Goal: Task Accomplishment & Management: Manage account settings

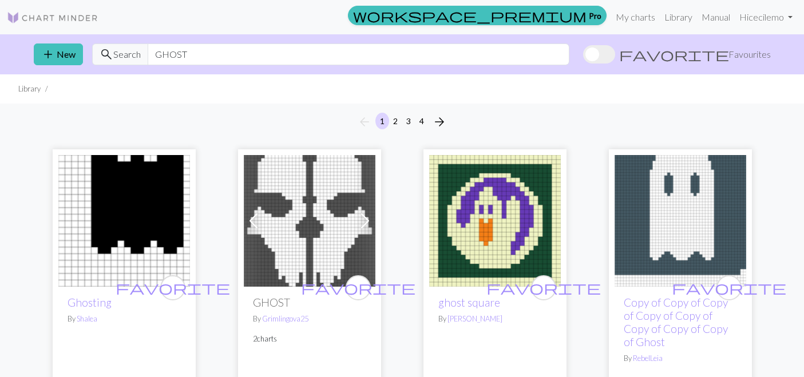
scroll to position [3049, 0]
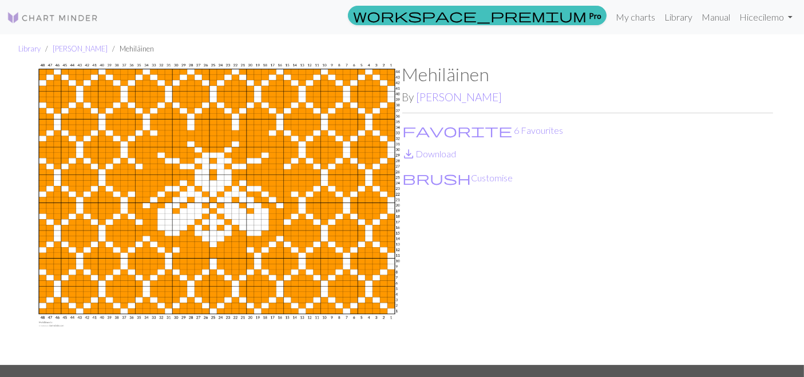
click at [27, 21] on img at bounding box center [53, 18] width 92 height 14
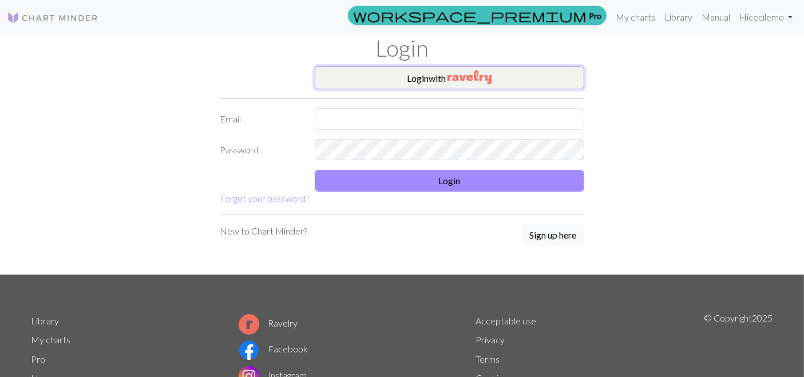
click at [452, 79] on img "button" at bounding box center [470, 77] width 44 height 14
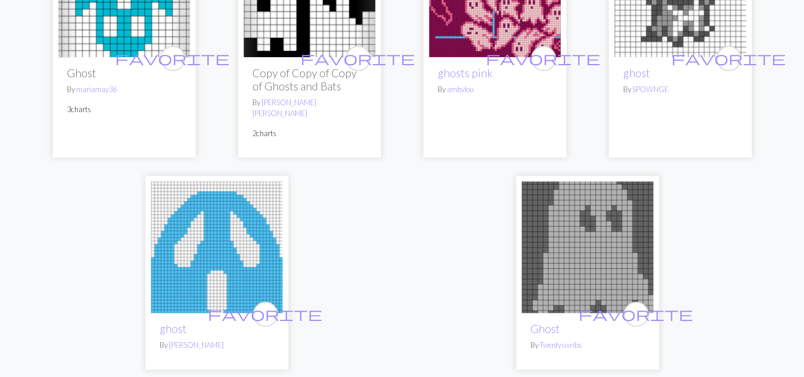
scroll to position [3030, 0]
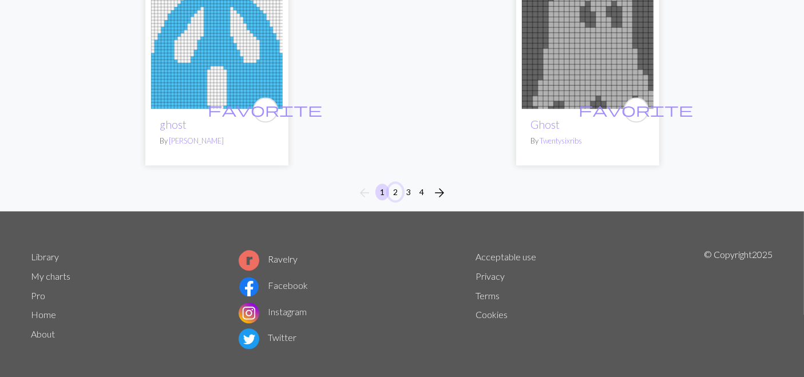
click at [398, 184] on button "2" at bounding box center [396, 192] width 14 height 17
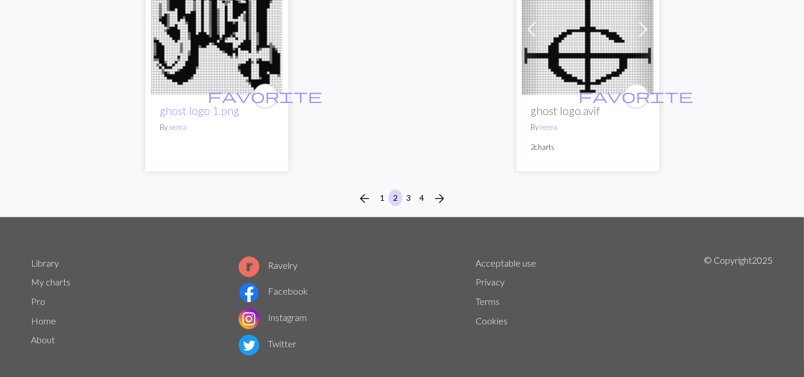
scroll to position [2998, 0]
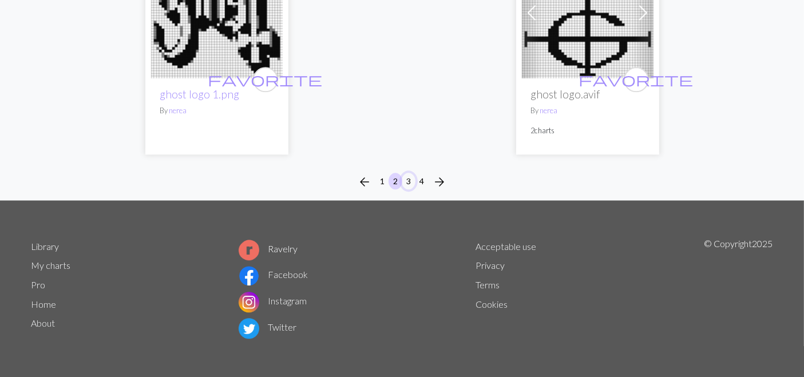
click at [409, 181] on button "3" at bounding box center [409, 181] width 14 height 17
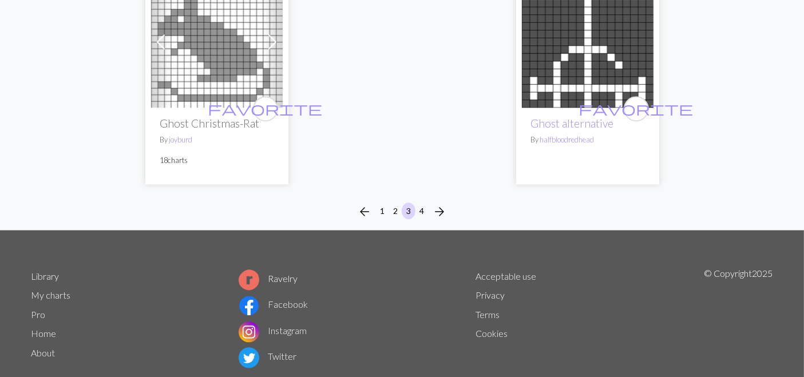
scroll to position [2977, 0]
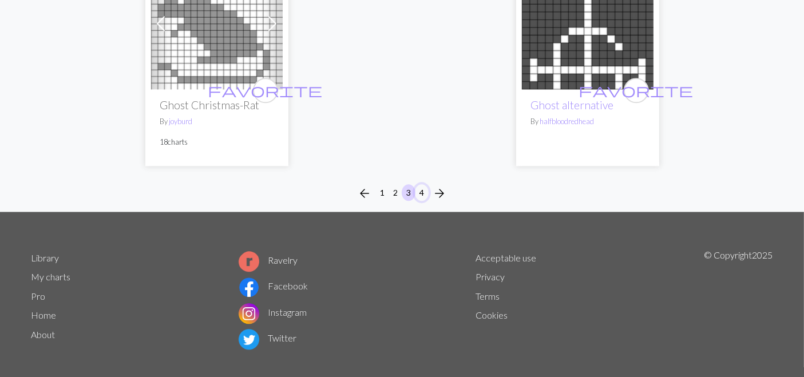
click at [423, 184] on button "4" at bounding box center [422, 192] width 14 height 17
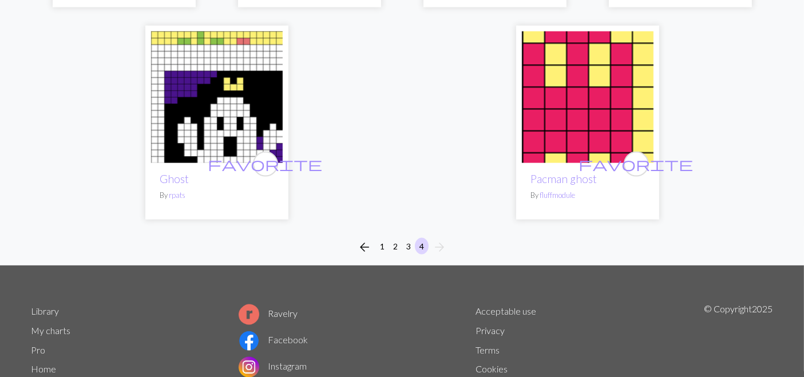
scroll to position [1546, 0]
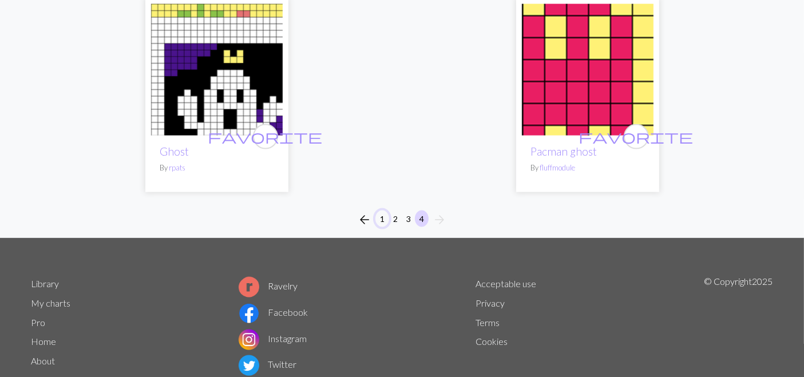
click at [381, 211] on button "1" at bounding box center [382, 219] width 14 height 17
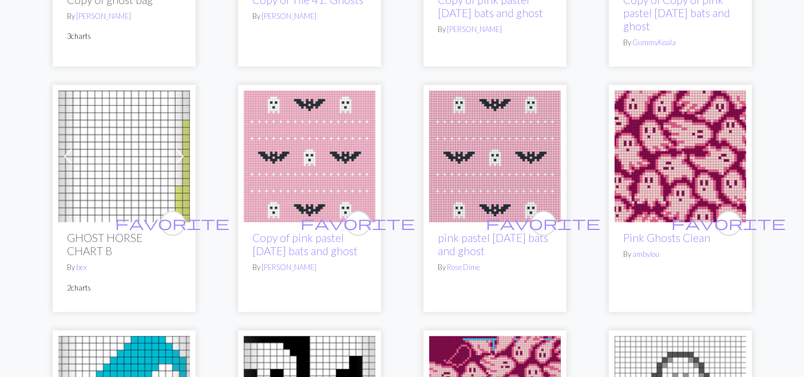
scroll to position [2418, 0]
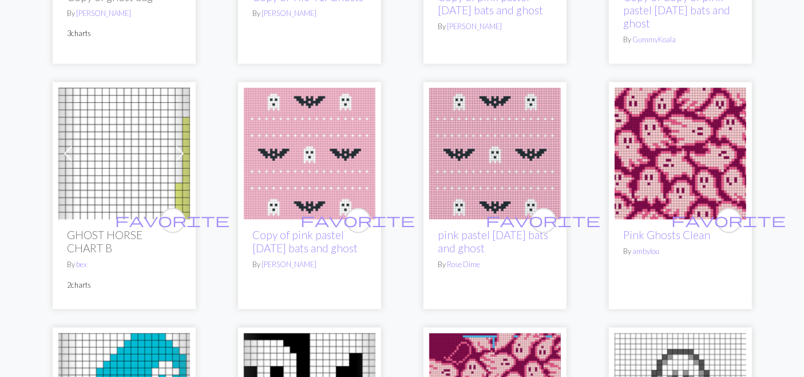
click at [659, 164] on img at bounding box center [681, 154] width 132 height 132
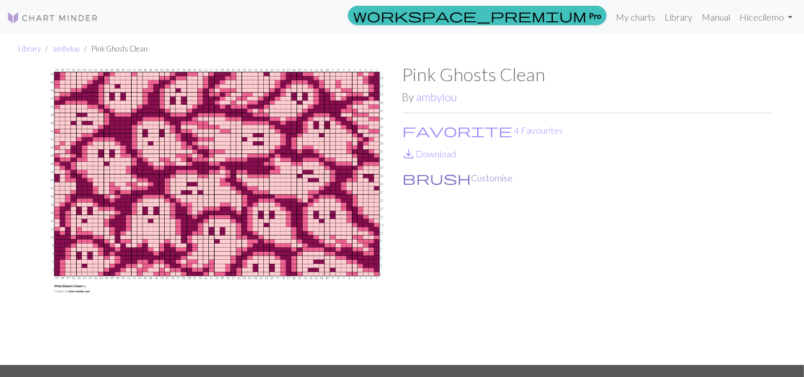
click at [426, 178] on button "brush Customise" at bounding box center [458, 178] width 112 height 15
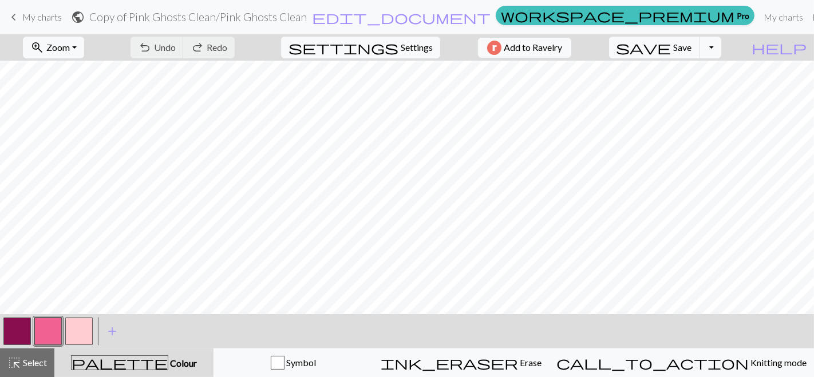
click at [51, 334] on button "button" at bounding box center [47, 331] width 27 height 27
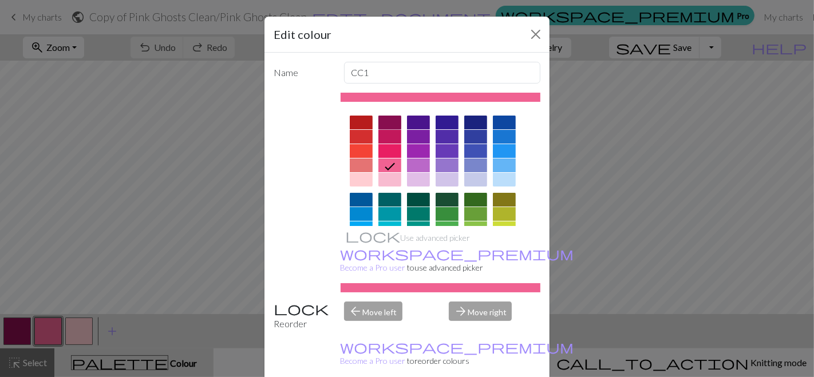
click at [378, 118] on div at bounding box center [389, 123] width 23 height 14
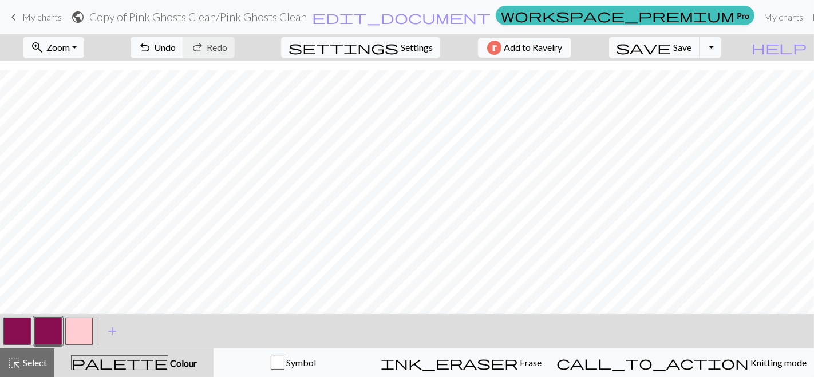
scroll to position [147, 0]
click at [81, 330] on button "button" at bounding box center [78, 331] width 27 height 27
click at [58, 336] on button "button" at bounding box center [47, 331] width 27 height 27
click at [88, 339] on button "button" at bounding box center [78, 331] width 27 height 27
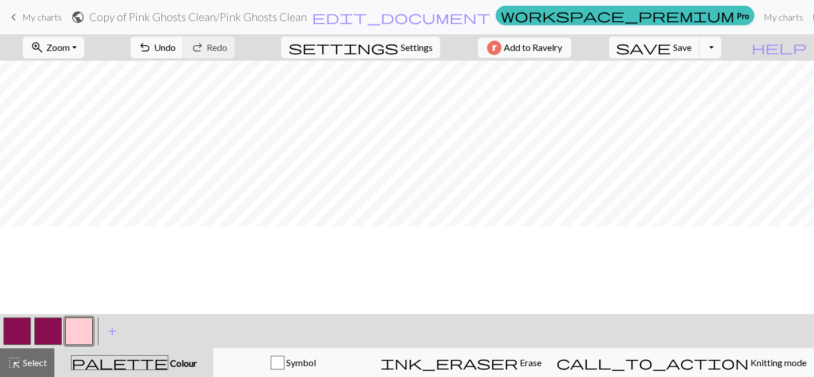
scroll to position [0, 0]
click at [39, 345] on button "button" at bounding box center [47, 331] width 27 height 27
click at [692, 43] on span "Save" at bounding box center [683, 47] width 18 height 11
click at [721, 48] on button "Toggle Dropdown" at bounding box center [710, 48] width 22 height 22
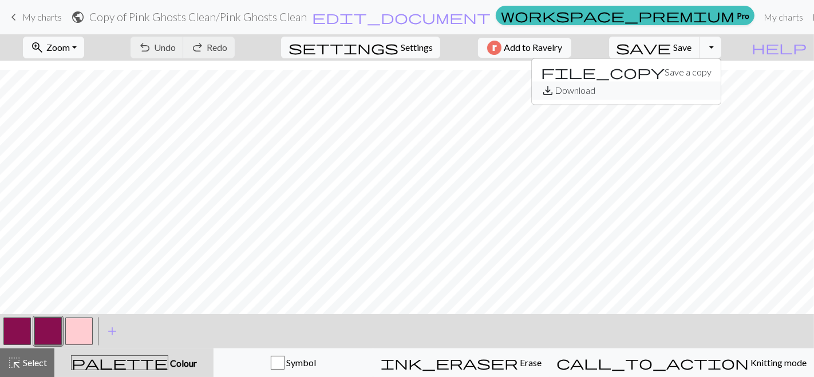
click at [696, 90] on button "save_alt Download" at bounding box center [626, 90] width 189 height 18
click at [721, 48] on button "Toggle Dropdown" at bounding box center [710, 48] width 22 height 22
click at [678, 91] on button "save_alt Download" at bounding box center [626, 90] width 189 height 18
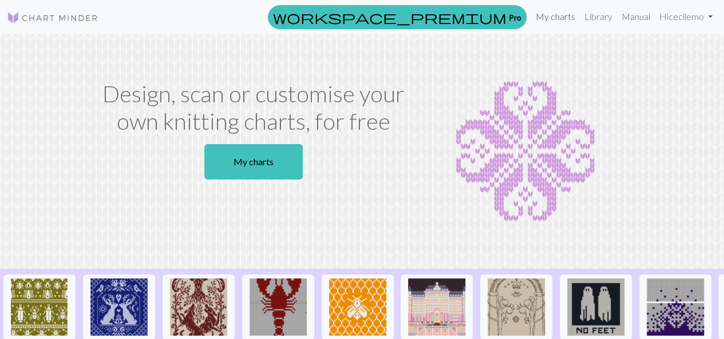
click at [560, 19] on link "My charts" at bounding box center [555, 16] width 49 height 23
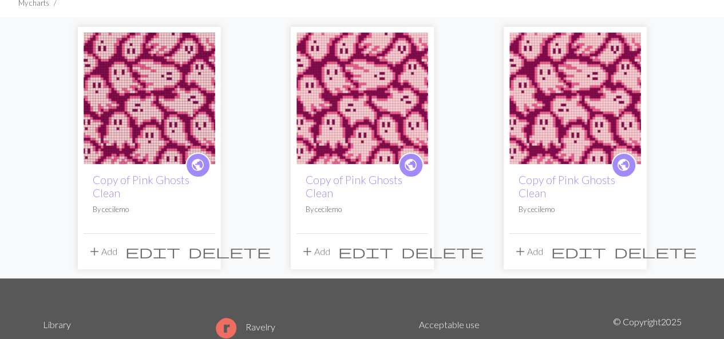
scroll to position [89, 0]
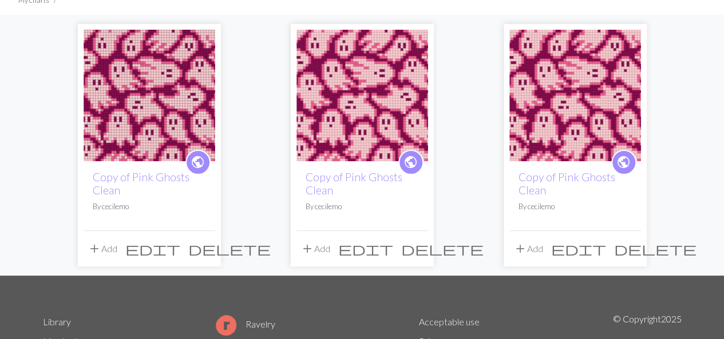
click at [207, 248] on span "delete" at bounding box center [229, 249] width 82 height 16
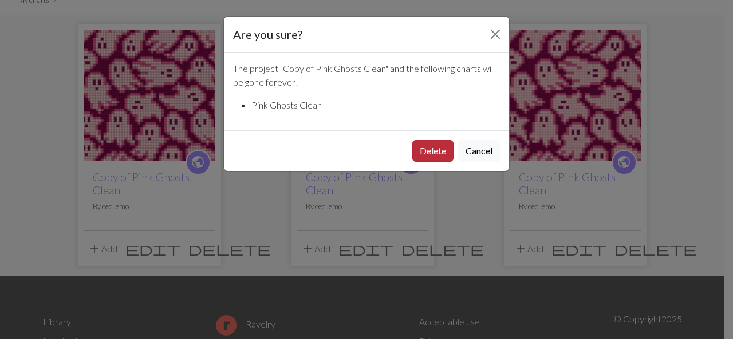
click at [437, 157] on button "Delete" at bounding box center [432, 151] width 41 height 22
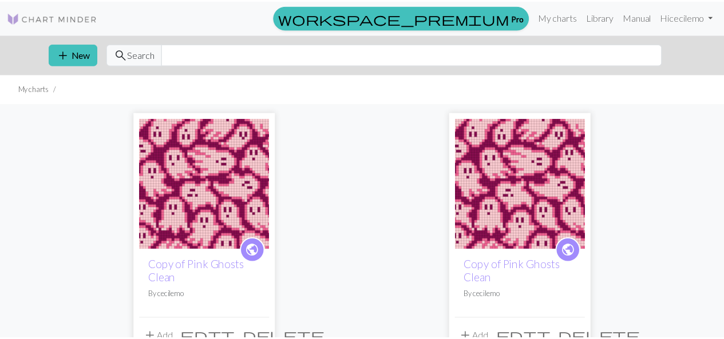
scroll to position [88, 0]
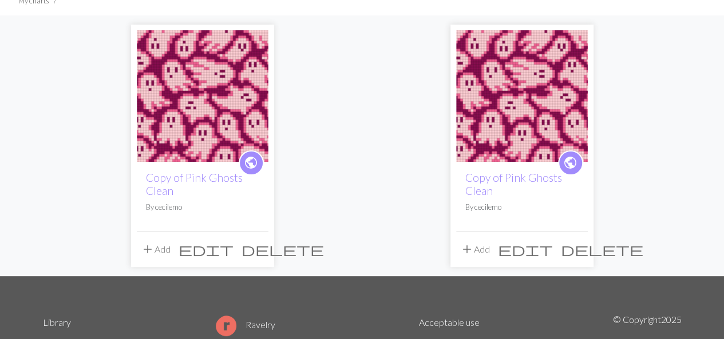
click at [260, 246] on span "delete" at bounding box center [283, 250] width 82 height 16
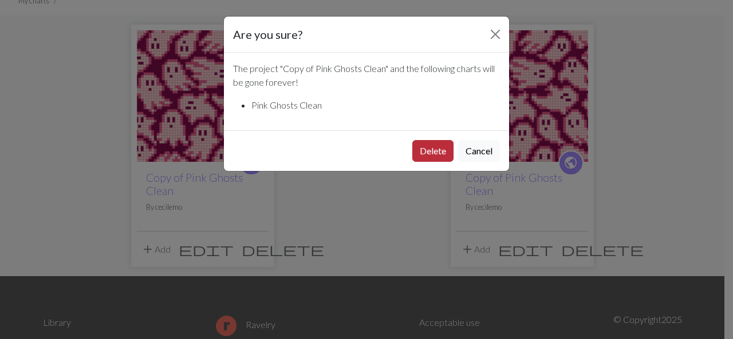
click at [432, 152] on button "Delete" at bounding box center [432, 151] width 41 height 22
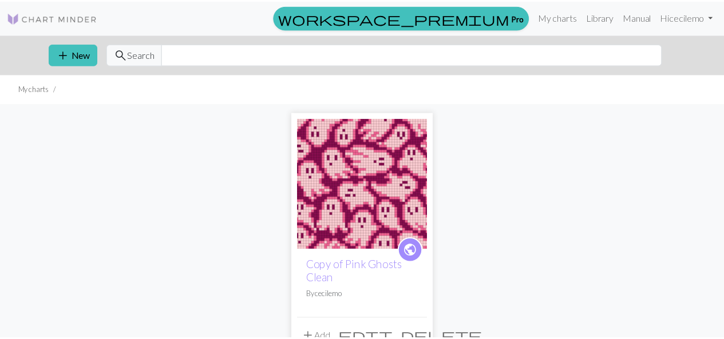
scroll to position [87, 0]
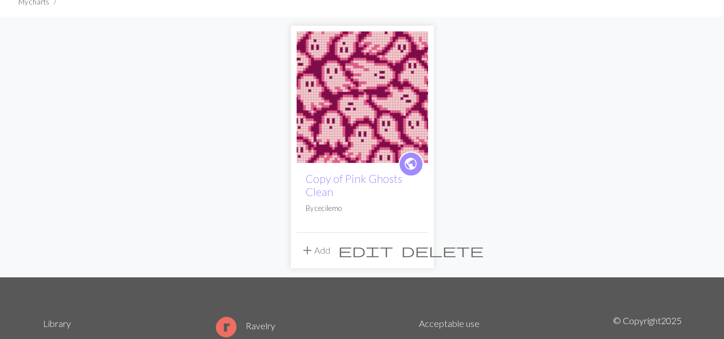
click at [412, 248] on span "delete" at bounding box center [442, 251] width 82 height 16
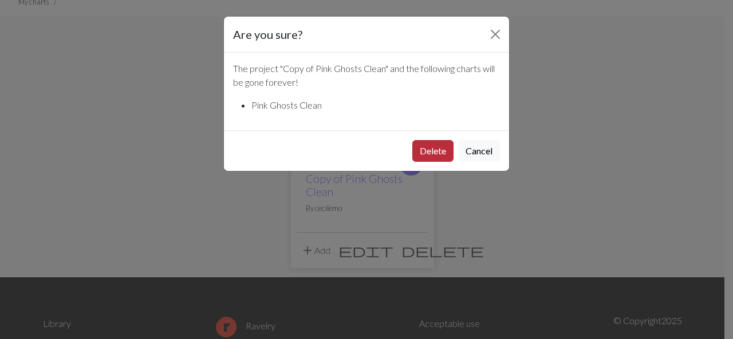
click at [432, 155] on button "Delete" at bounding box center [432, 151] width 41 height 22
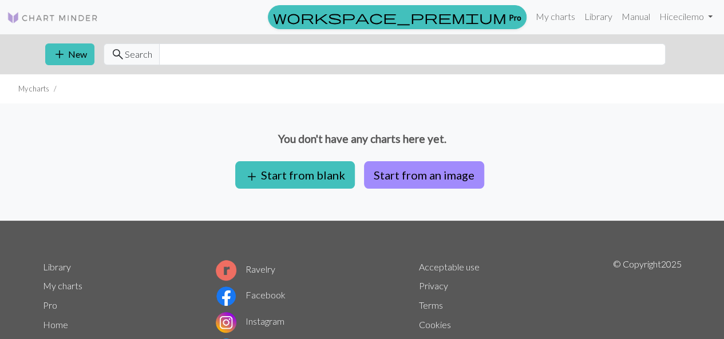
click at [50, 23] on img at bounding box center [53, 18] width 92 height 14
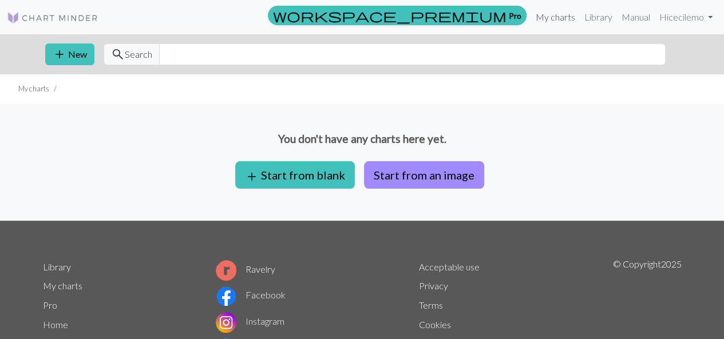
click at [552, 15] on link "My charts" at bounding box center [555, 17] width 49 height 23
